Goal: Task Accomplishment & Management: Manage account settings

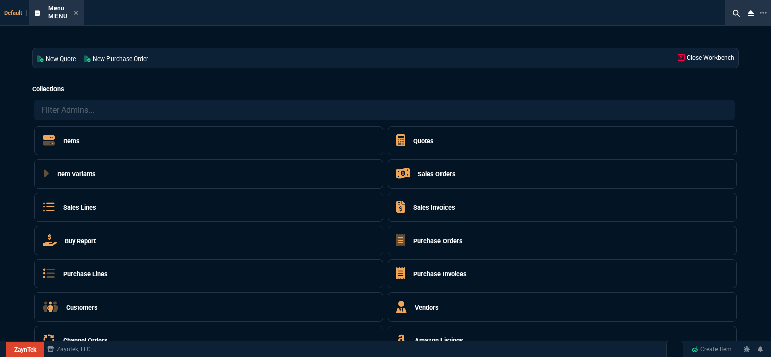
select select "12: [PERSON_NAME]"
click at [79, 13] on div "Menu Menu" at bounding box center [56, 13] width 51 height 22
click at [72, 11] on div "Menu Menu" at bounding box center [63, 13] width 30 height 18
click at [75, 12] on icon at bounding box center [76, 13] width 5 height 6
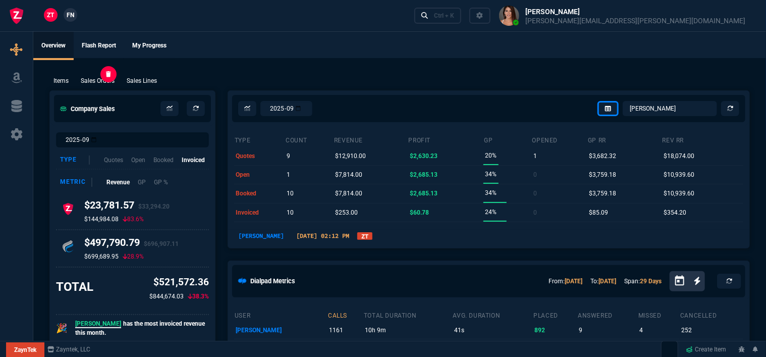
drag, startPoint x: 102, startPoint y: 86, endPoint x: 102, endPoint y: 80, distance: 6.1
click at [102, 75] on div "Items Sales Orders Sales Lines Add Link" at bounding box center [399, 80] width 700 height 12
click at [103, 80] on p "Sales Orders" at bounding box center [98, 80] width 34 height 9
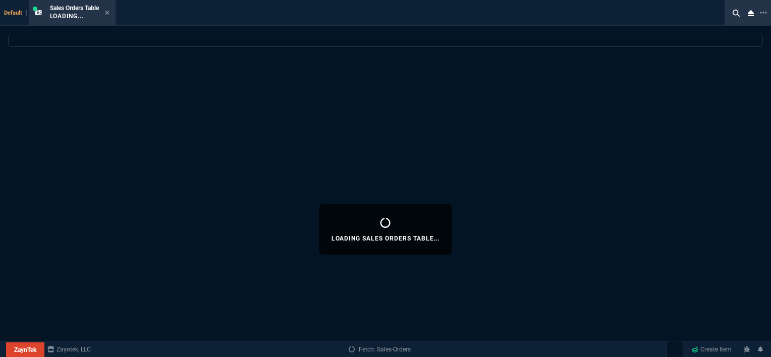
select select
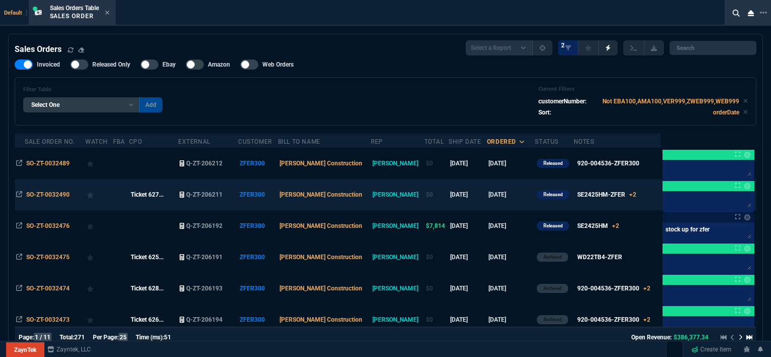
click at [631, 198] on td "SE2425HM-ZFER +2 x4 SE2425HM-ZFER x2 WD22TB4-ZFER x2 920-004536-ZFER300" at bounding box center [617, 194] width 87 height 31
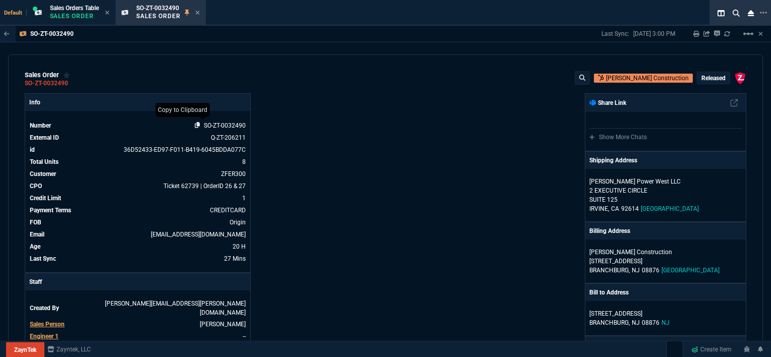
click at [195, 127] on icon at bounding box center [198, 125] width 6 height 6
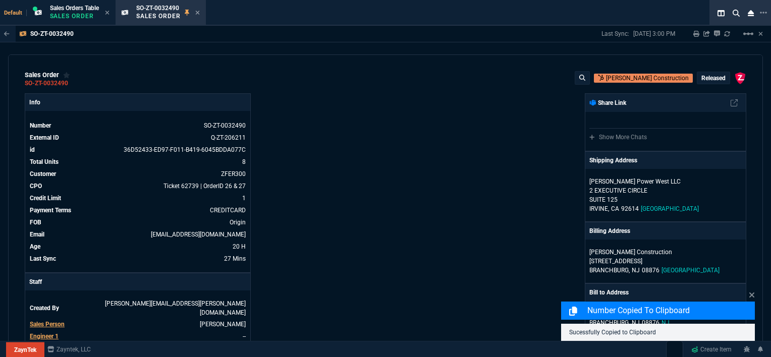
drag, startPoint x: 199, startPoint y: 12, endPoint x: 247, endPoint y: 49, distance: 60.8
click at [199, 12] on icon at bounding box center [197, 13] width 4 height 4
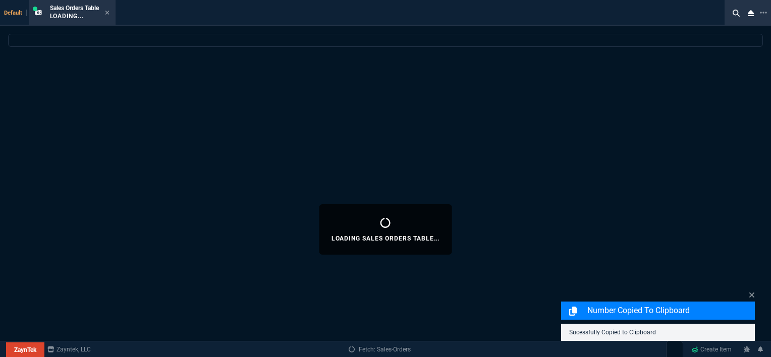
select select
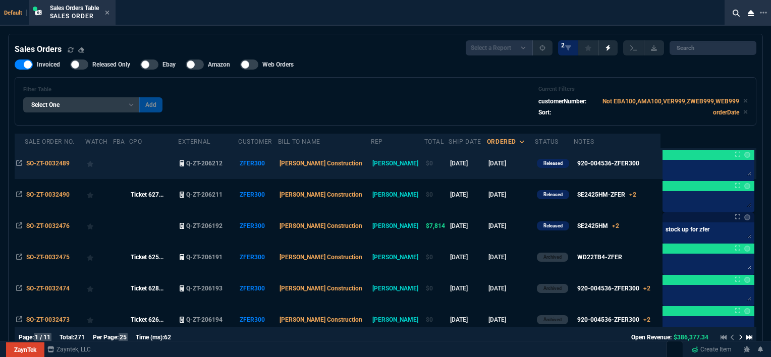
click at [500, 162] on td "[DATE]" at bounding box center [511, 163] width 48 height 31
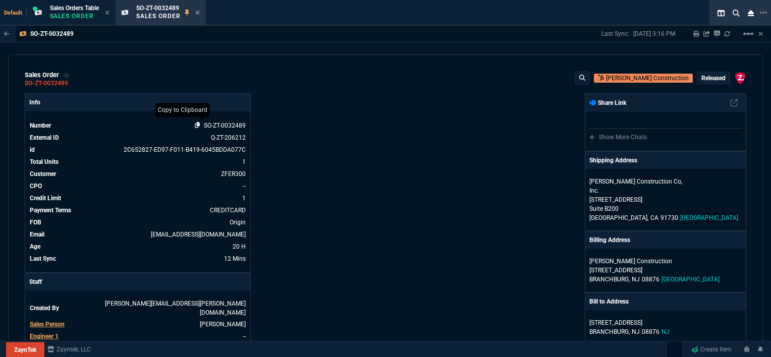
click at [196, 127] on icon at bounding box center [198, 125] width 6 height 6
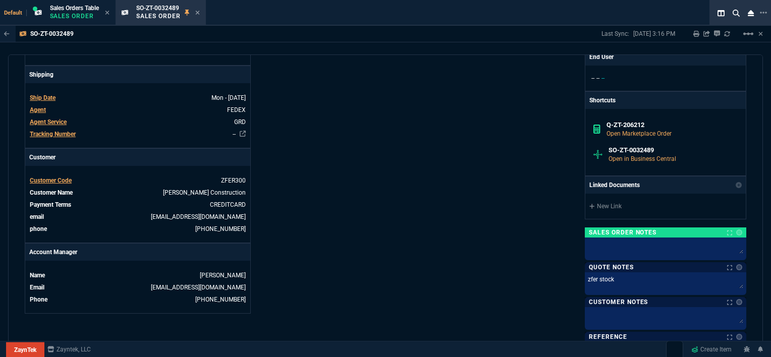
scroll to position [404, 0]
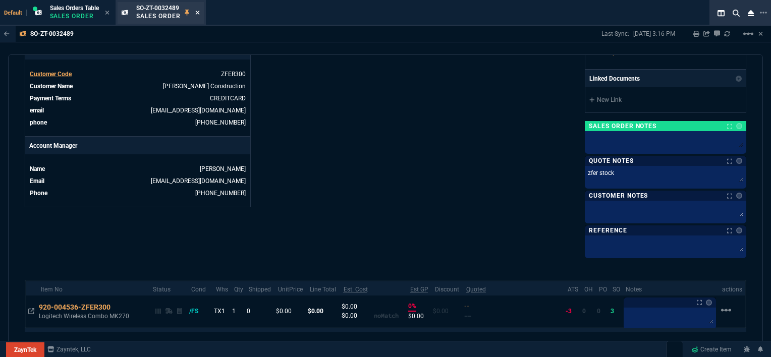
click at [199, 14] on icon at bounding box center [197, 13] width 5 height 6
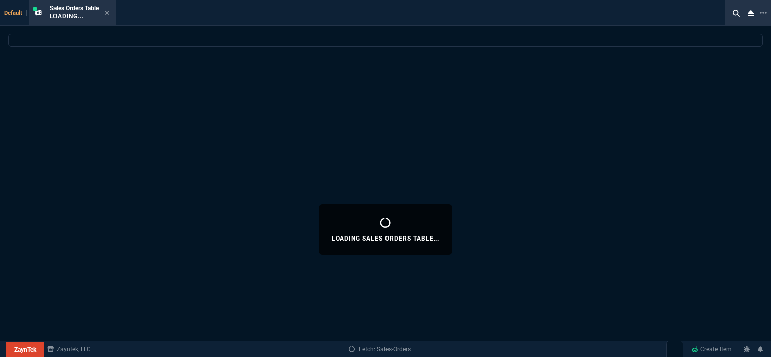
select select
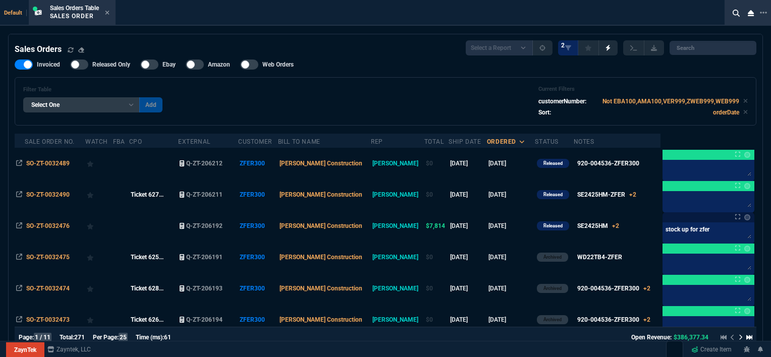
click at [622, 230] on td "SE2425HM +2 x15 SE2425HM x18 WD22TB4 x20 920-004536" at bounding box center [617, 225] width 87 height 31
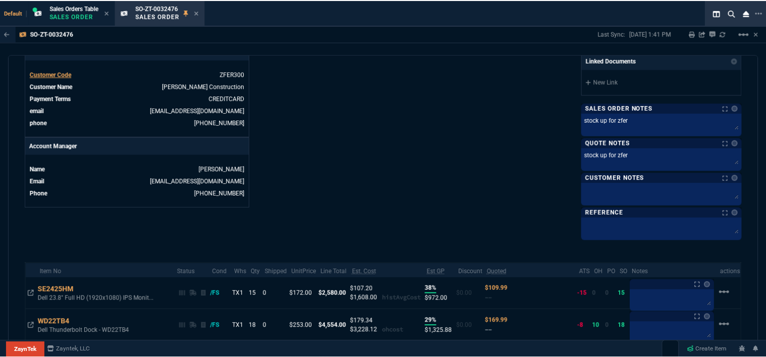
scroll to position [515, 0]
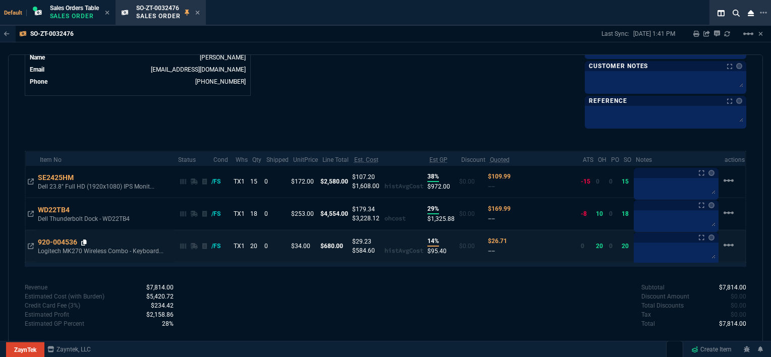
click at [85, 239] on fa-icon at bounding box center [84, 242] width 6 height 7
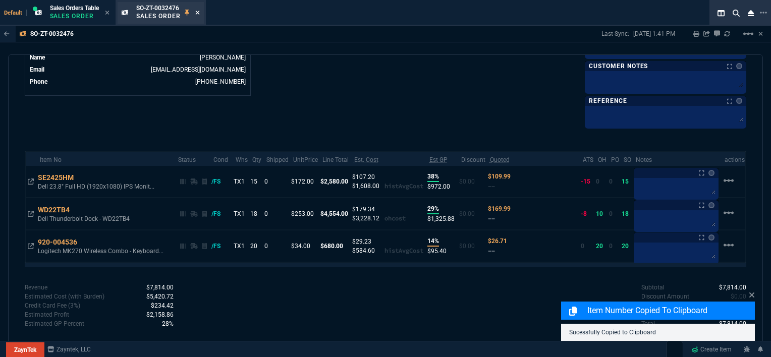
click at [199, 11] on icon at bounding box center [197, 13] width 4 height 4
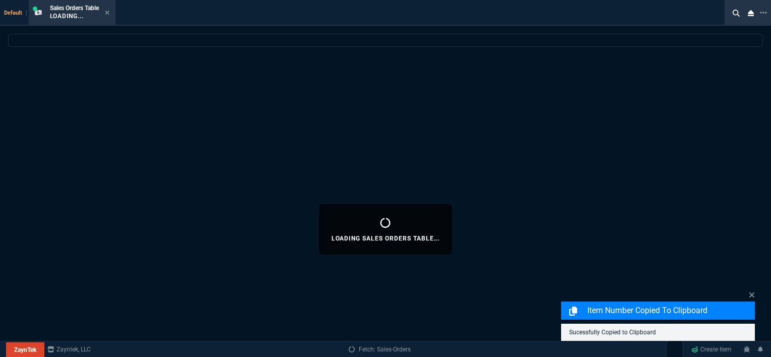
select select
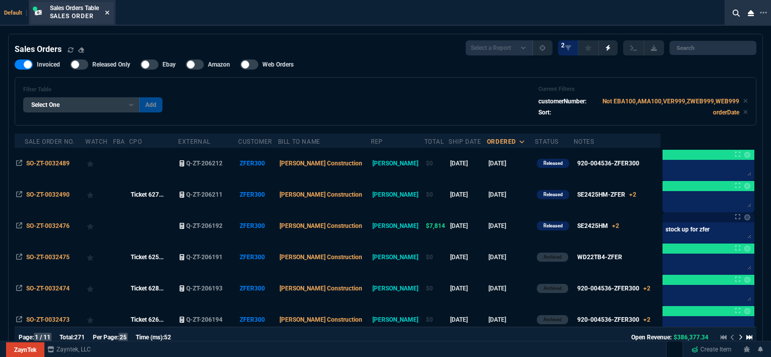
click at [107, 14] on icon at bounding box center [107, 13] width 5 height 6
